Goal: Check status: Check status

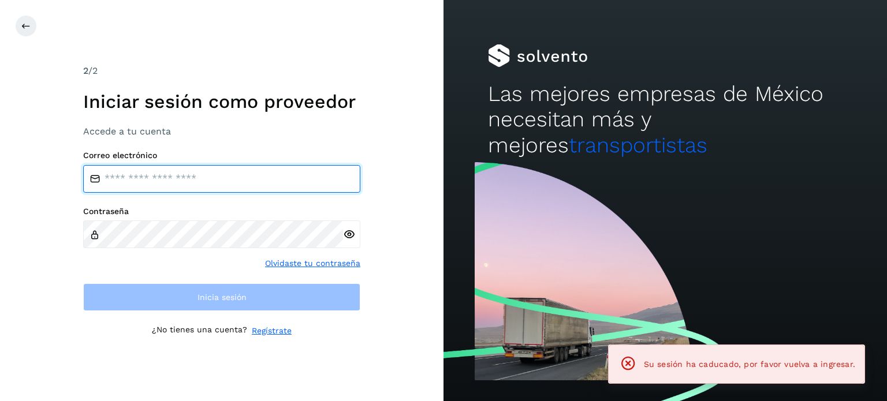
type input "**********"
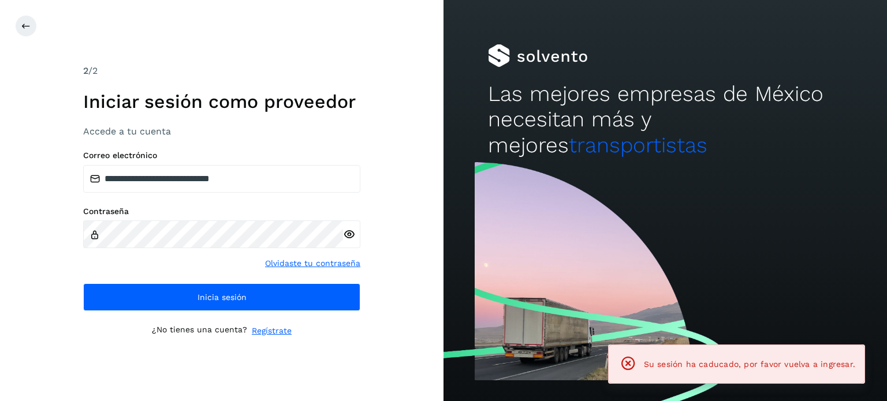
click at [308, 281] on div "**********" at bounding box center [221, 231] width 277 height 161
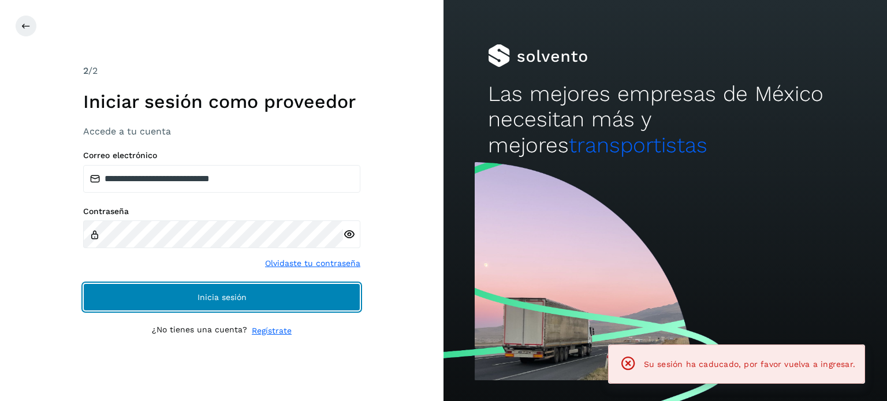
click at [306, 296] on button "Inicia sesión" at bounding box center [221, 298] width 277 height 28
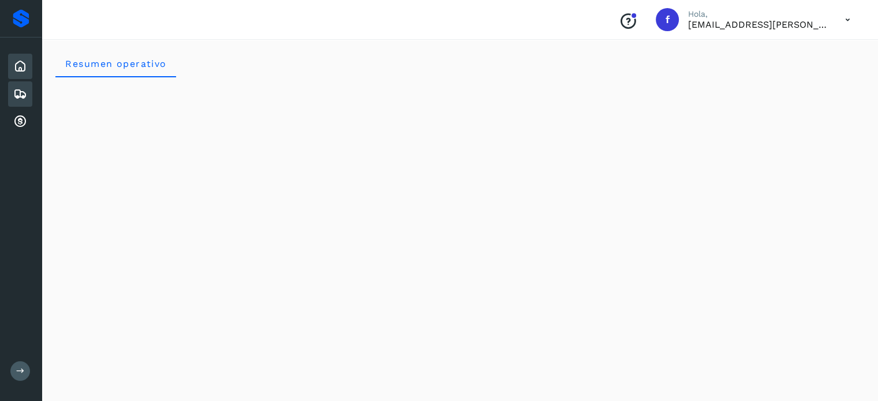
click at [25, 97] on div "Embarques" at bounding box center [20, 93] width 24 height 25
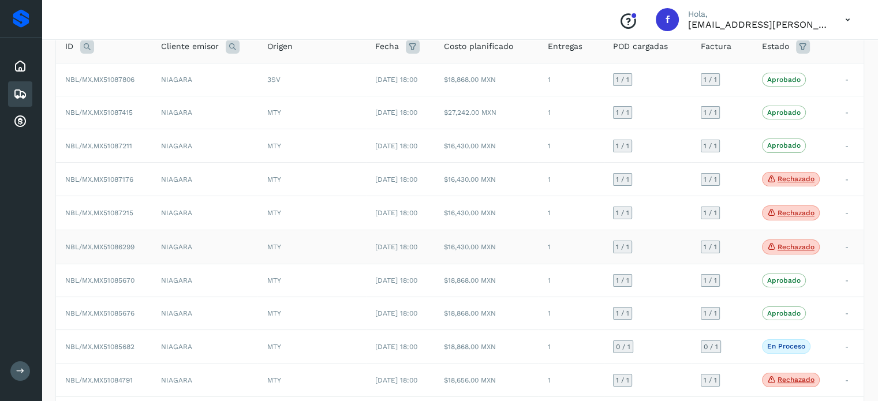
scroll to position [116, 0]
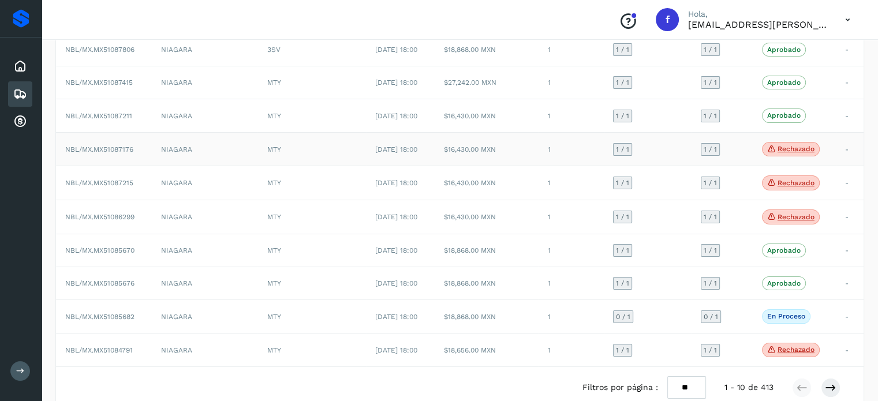
click at [790, 148] on p "Rechazado" at bounding box center [796, 149] width 37 height 8
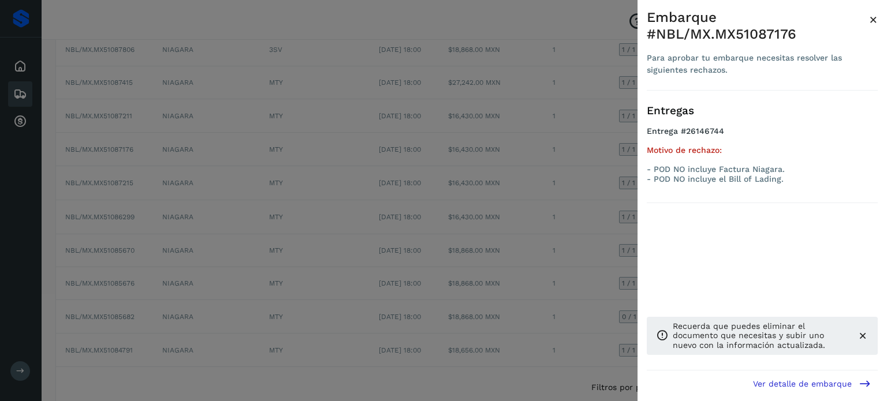
click at [869, 18] on span "×" at bounding box center [873, 20] width 9 height 16
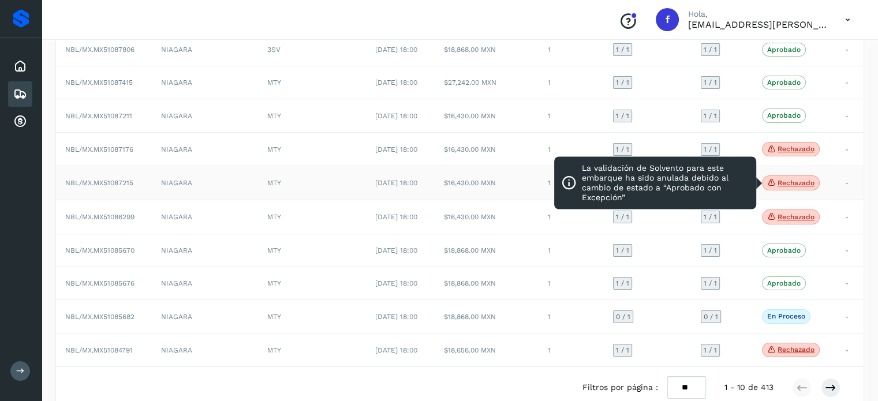
click at [783, 179] on p "Rechazado" at bounding box center [796, 183] width 37 height 8
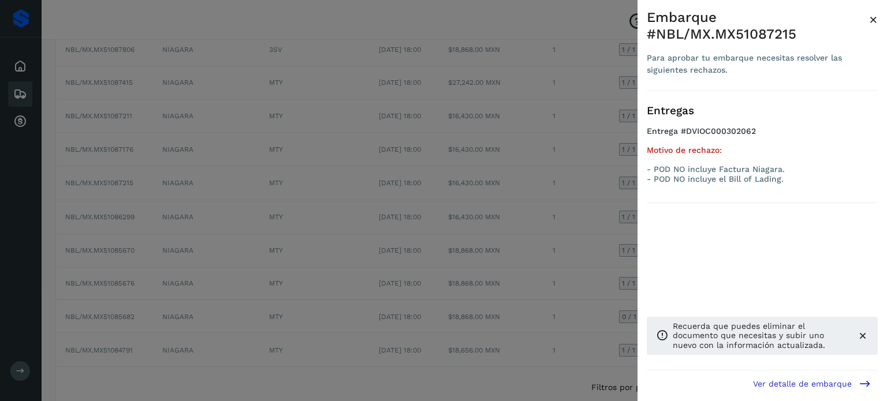
click at [876, 21] on span "×" at bounding box center [873, 20] width 9 height 16
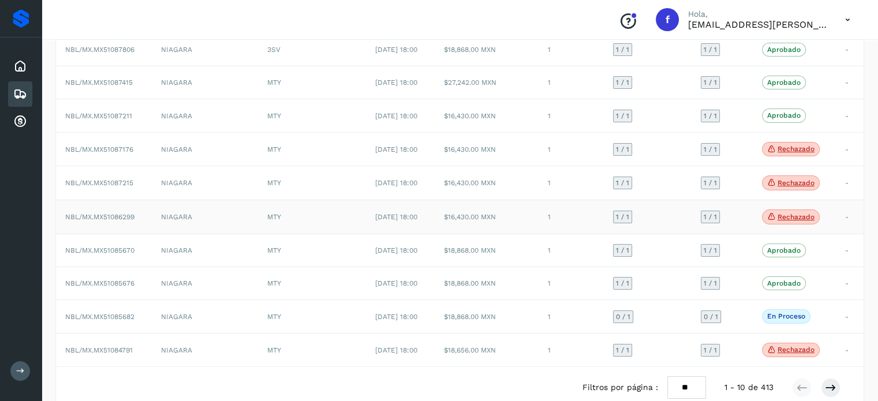
click at [798, 214] on p "Rechazado" at bounding box center [796, 217] width 37 height 8
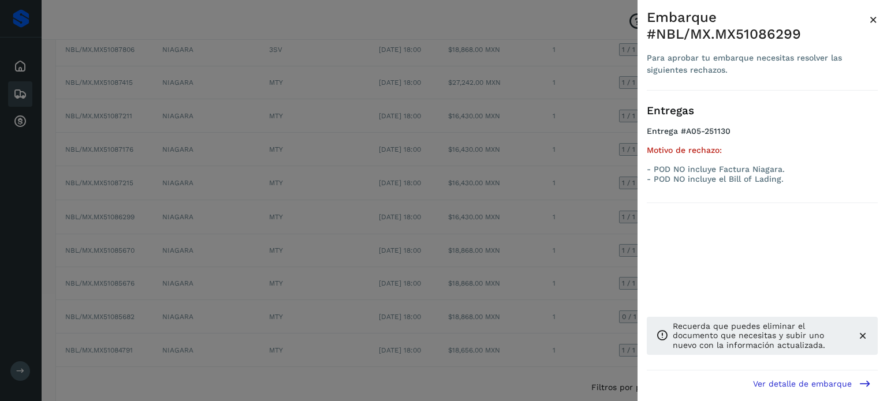
click at [876, 18] on span "×" at bounding box center [873, 20] width 9 height 16
